Goal: Information Seeking & Learning: Find specific fact

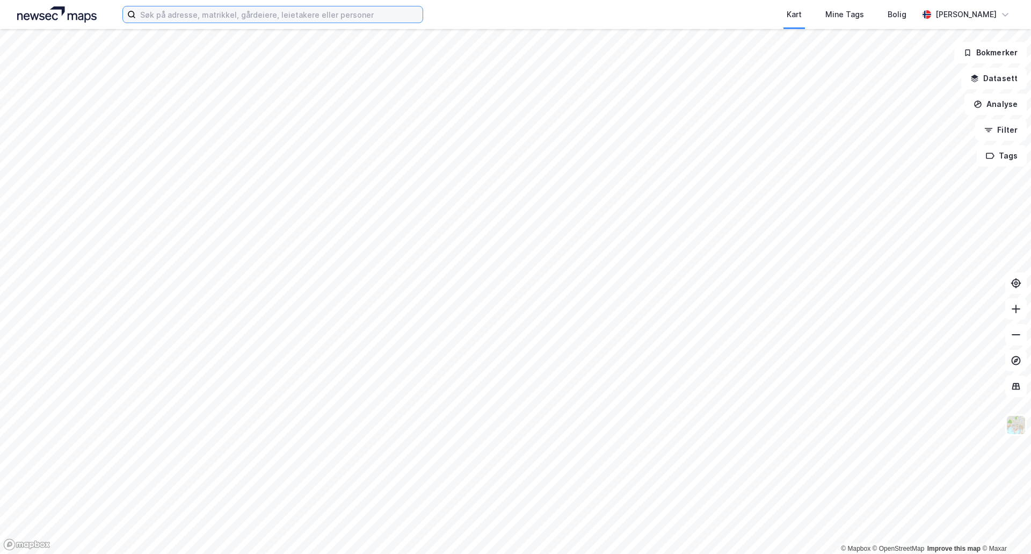
click at [242, 18] on input at bounding box center [279, 14] width 287 height 16
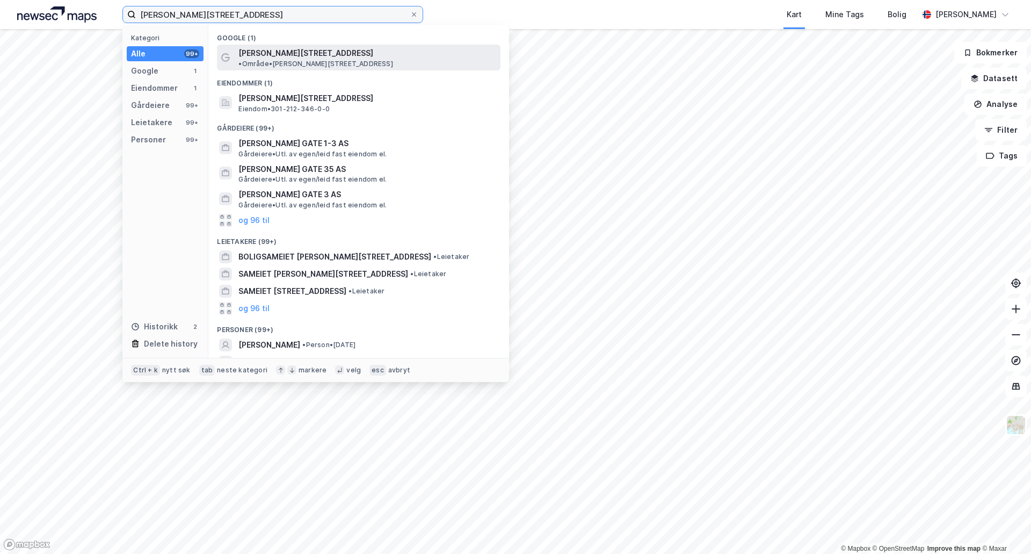
type input "[PERSON_NAME][STREET_ADDRESS]"
click at [270, 52] on span "[PERSON_NAME][STREET_ADDRESS]" at bounding box center [305, 53] width 135 height 13
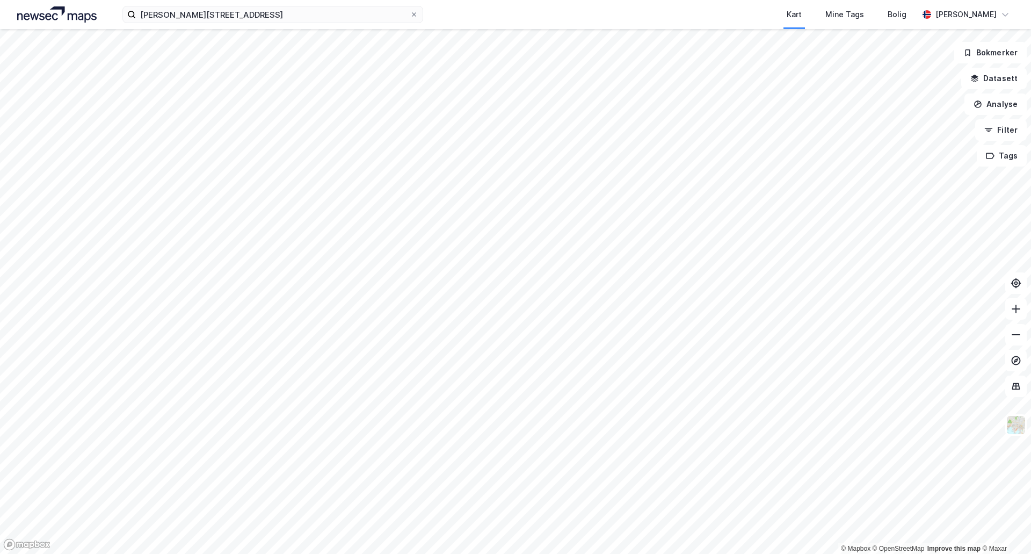
click at [259, 23] on div "[PERSON_NAME][STREET_ADDRESS] Kart Mine Tags Bolig [PERSON_NAME]" at bounding box center [515, 14] width 1031 height 29
click at [252, 14] on input "[PERSON_NAME][STREET_ADDRESS]" at bounding box center [273, 14] width 274 height 16
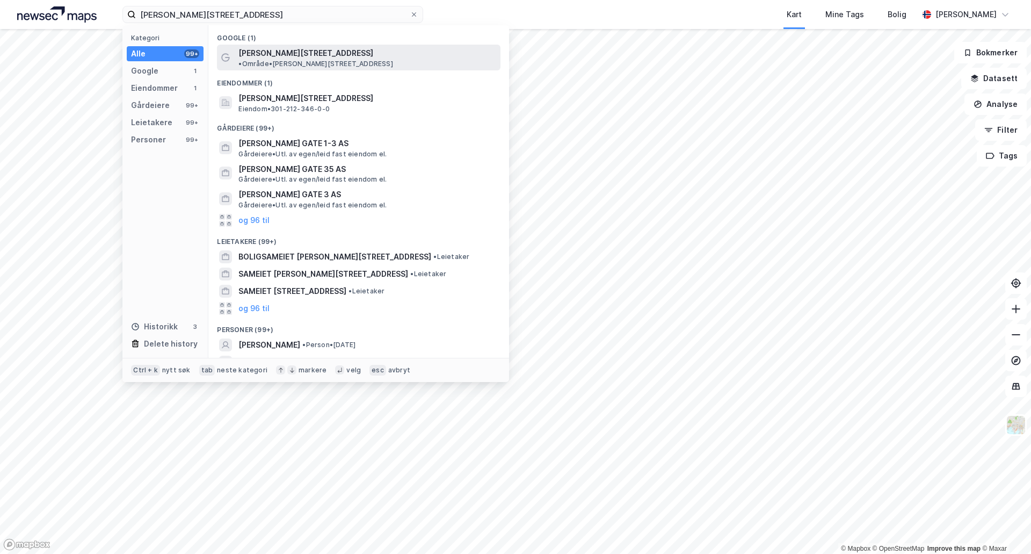
click at [292, 59] on span "[PERSON_NAME][STREET_ADDRESS]" at bounding box center [305, 53] width 135 height 13
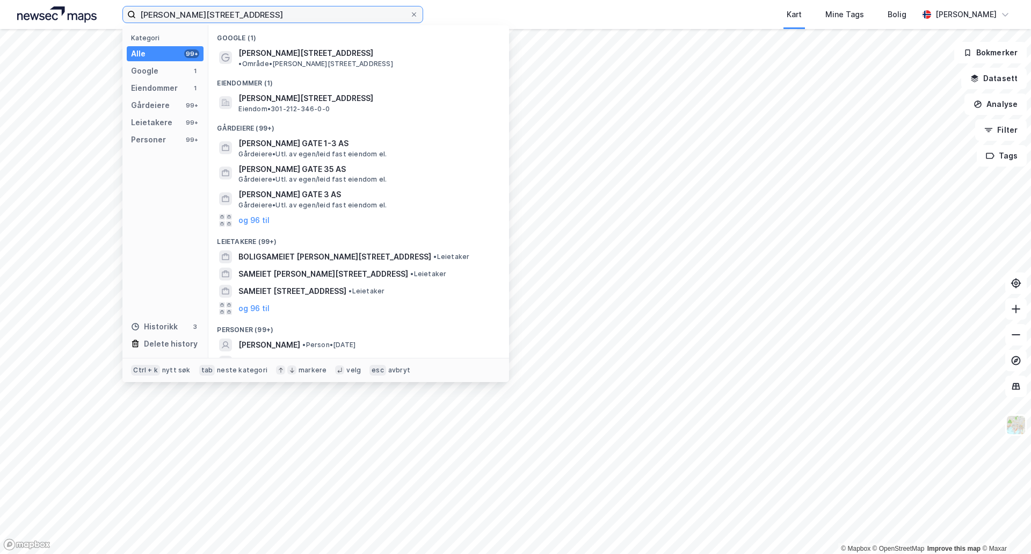
click at [262, 19] on input "[PERSON_NAME][STREET_ADDRESS]" at bounding box center [273, 14] width 274 height 16
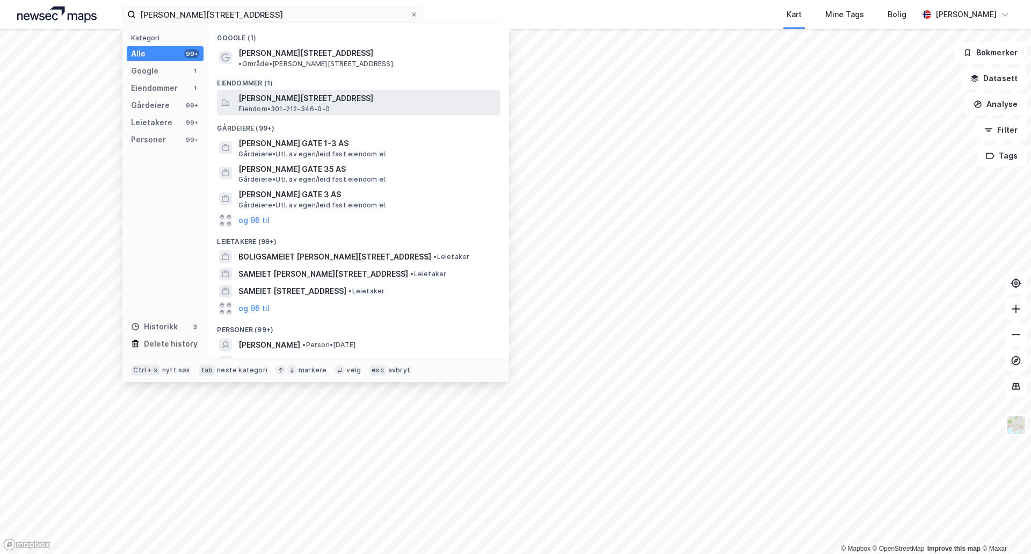
click at [279, 92] on span "[PERSON_NAME][STREET_ADDRESS]" at bounding box center [367, 98] width 258 height 13
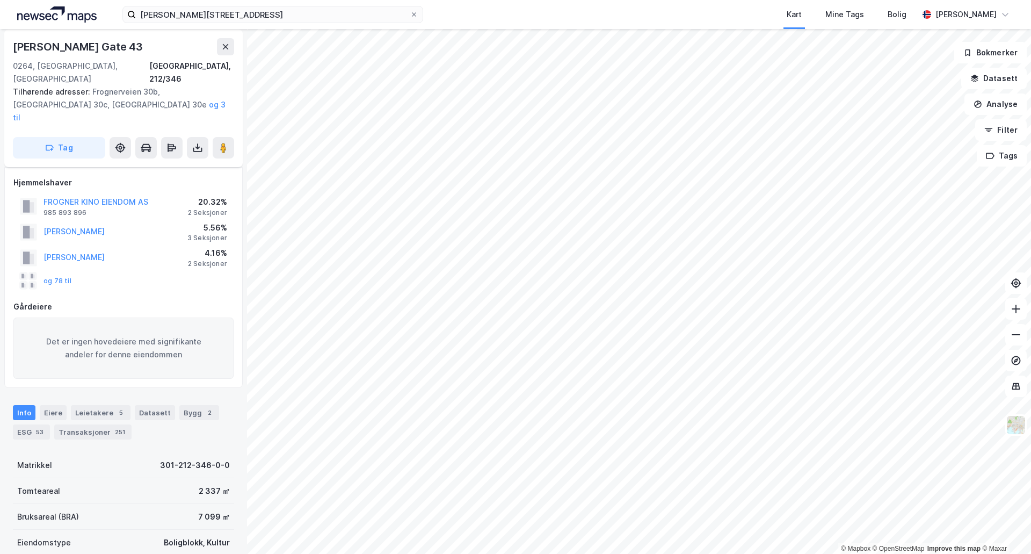
scroll to position [4, 0]
click at [57, 404] on div "Eiere" at bounding box center [53, 411] width 27 height 15
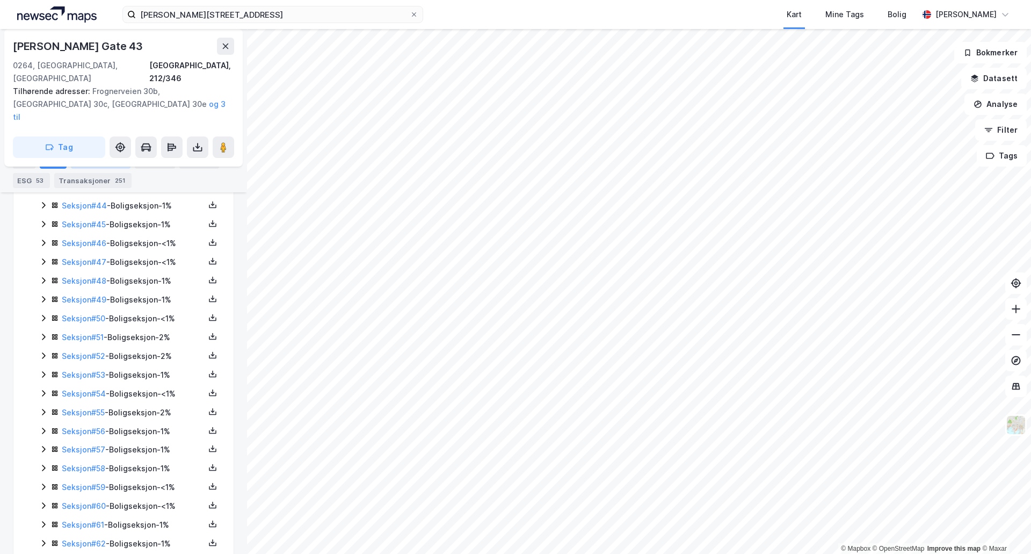
scroll to position [1182, 0]
click at [75, 541] on link "Seksjon # 65" at bounding box center [84, 545] width 44 height 9
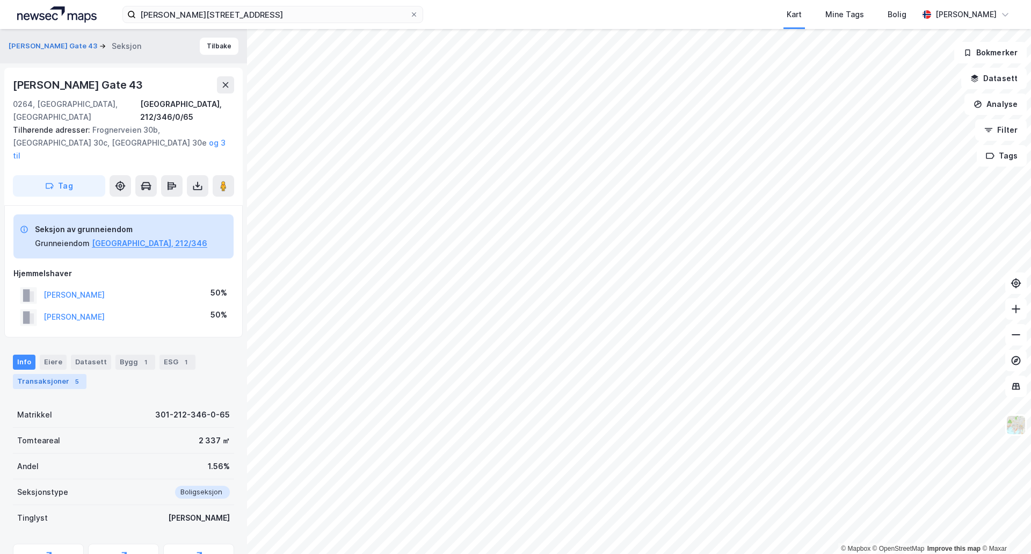
click at [64, 374] on div "Transaksjoner 5" at bounding box center [50, 381] width 74 height 15
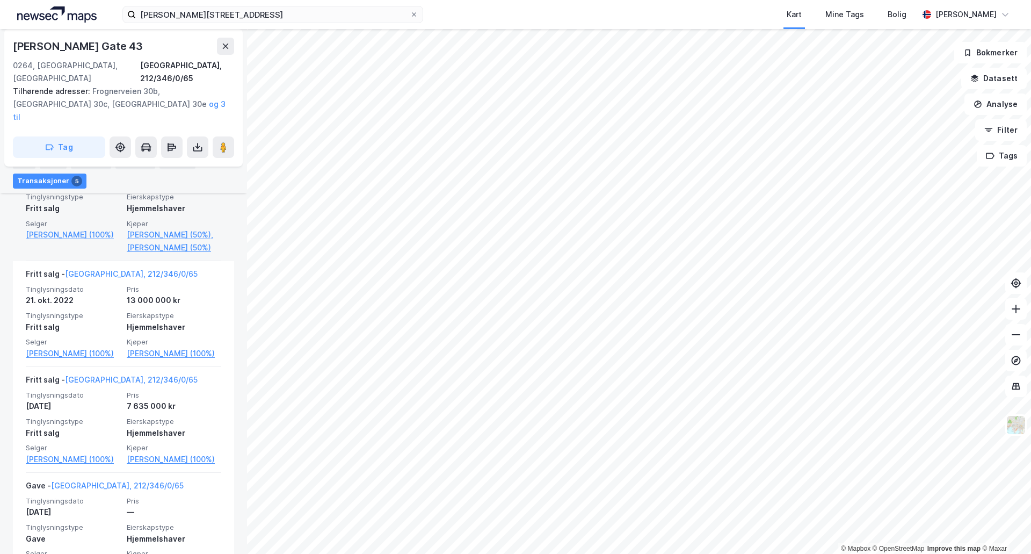
scroll to position [447, 0]
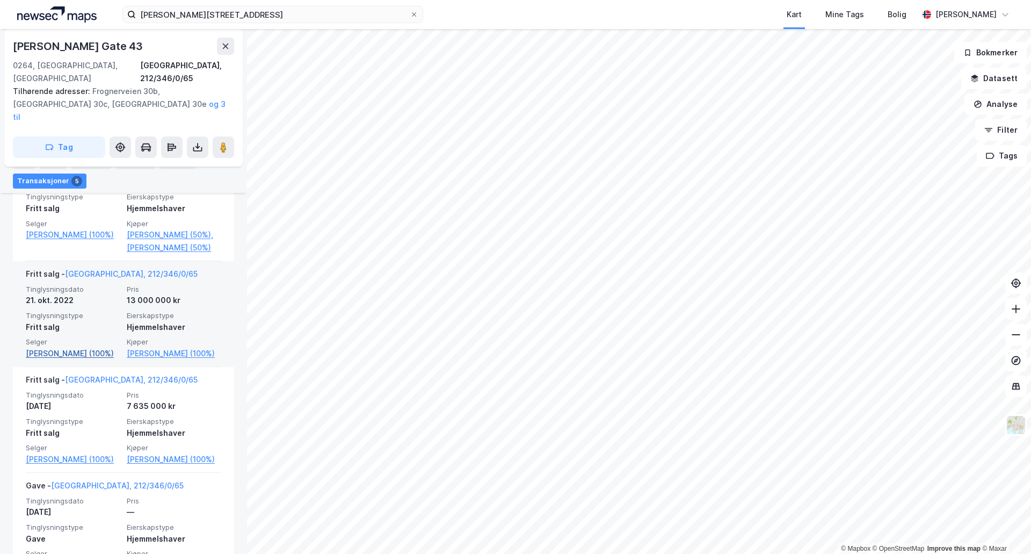
click at [75, 347] on link "[PERSON_NAME] (100%)" at bounding box center [73, 353] width 95 height 13
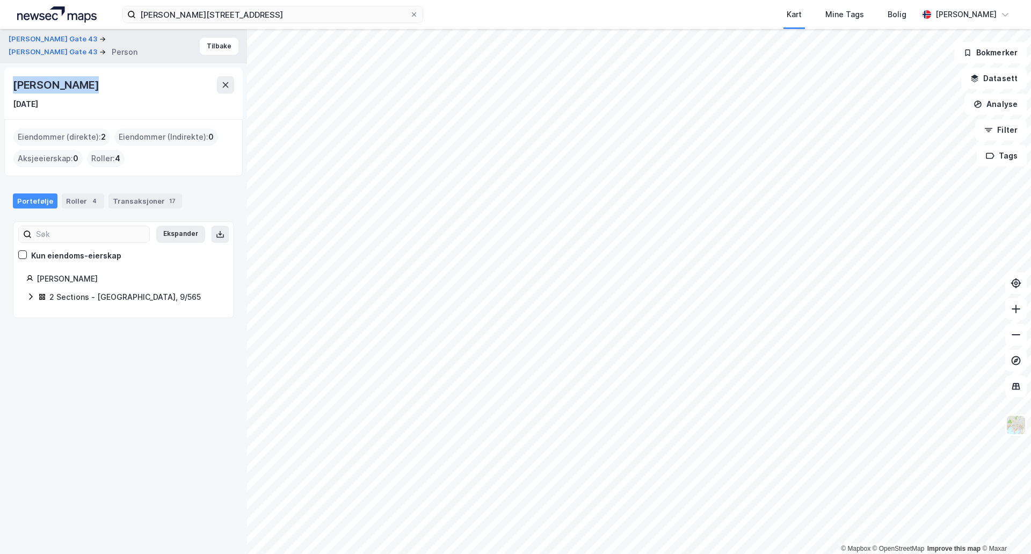
drag, startPoint x: 89, startPoint y: 85, endPoint x: 0, endPoint y: 78, distance: 89.4
click at [0, 78] on div "[PERSON_NAME] Gate 43 [PERSON_NAME] Gate 43 Person [PERSON_NAME] [DATE] Eiendom…" at bounding box center [123, 291] width 247 height 525
copy div "[PERSON_NAME]"
